Goal: Find specific fact: Find specific fact

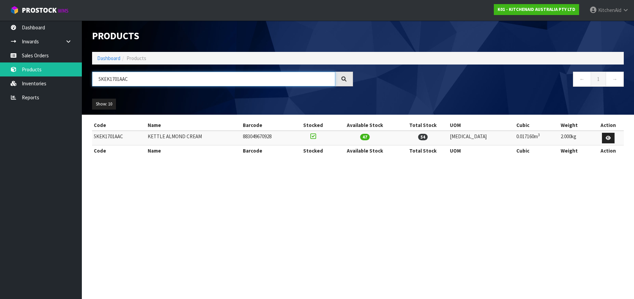
click at [115, 80] on input "5KEK1701AAC" at bounding box center [213, 79] width 243 height 15
paste input "ER"
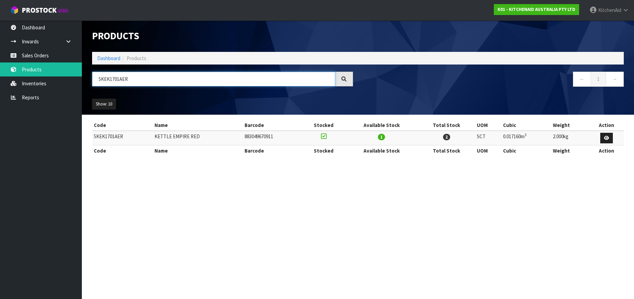
click at [107, 81] on input "5KEK1701AER" at bounding box center [213, 79] width 243 height 15
paste input "MT2109AAC"
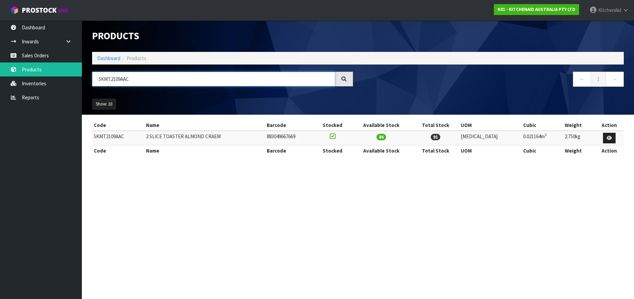
click at [102, 76] on input "5KMT2109AAC" at bounding box center [213, 79] width 243 height 15
paste input "HMR700ABM"
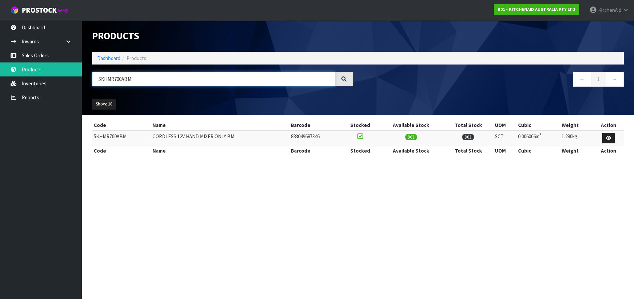
click at [106, 78] on input "5KHMR700ABM" at bounding box center [213, 79] width 243 height 15
paste input "RBC12A"
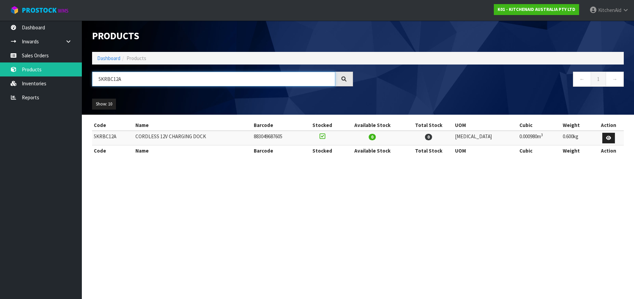
type input "5KRBC12A"
drag, startPoint x: 217, startPoint y: 136, endPoint x: 94, endPoint y: 138, distance: 123.2
click at [94, 138] on tr "5KRBC12A CORDLESS 12V CHARGING DOCK 883049687605 0 0 [MEDICAL_DATA] 0.000980m 3…" at bounding box center [358, 138] width 532 height 15
copy tr "5KRBC12A CORDLESS 12V CHARGING DOCK"
